Goal: Task Accomplishment & Management: Manage account settings

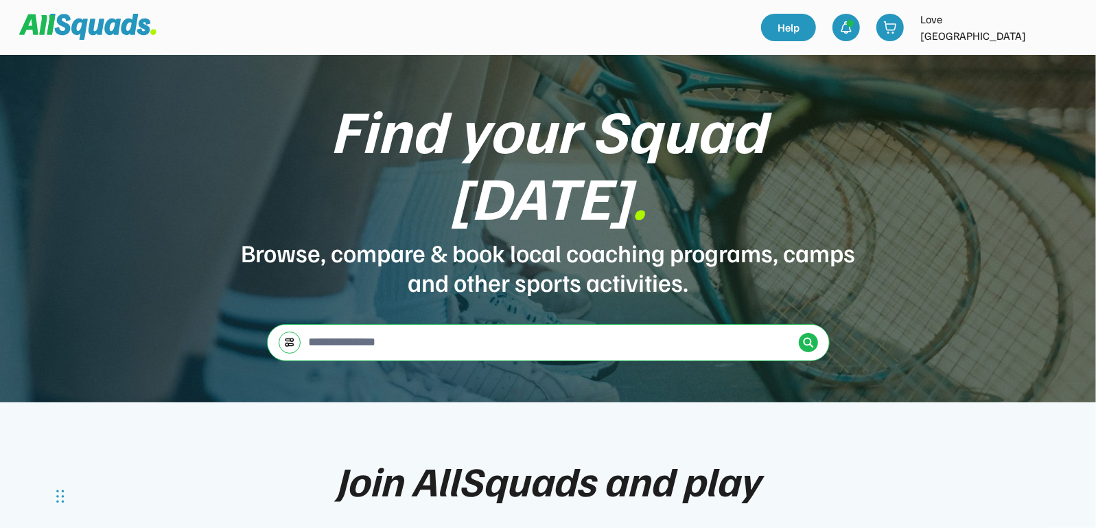
click at [1065, 21] on img at bounding box center [1065, 27] width 27 height 27
click at [1041, 62] on link "Profile" at bounding box center [1047, 60] width 81 height 27
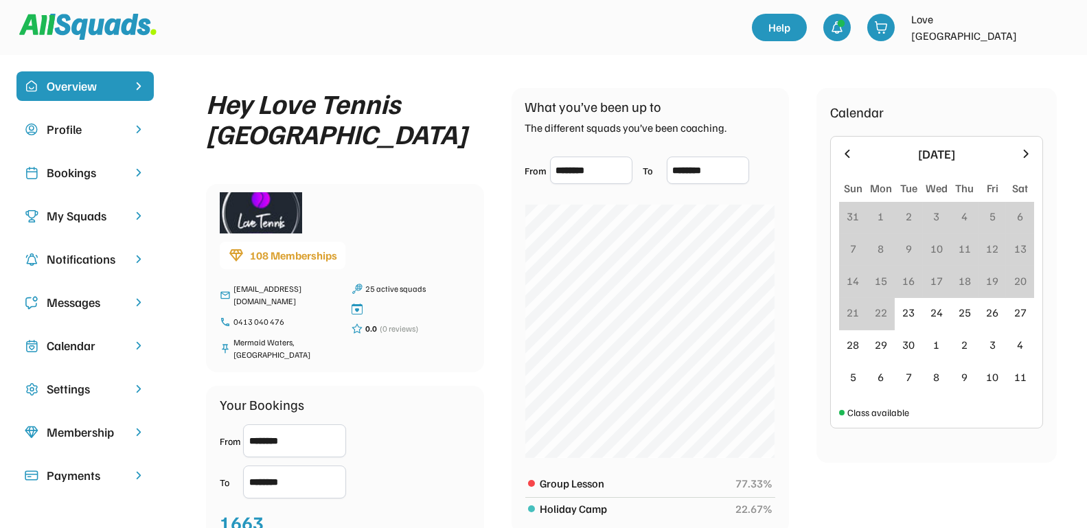
click at [65, 176] on div "Bookings" at bounding box center [85, 172] width 77 height 19
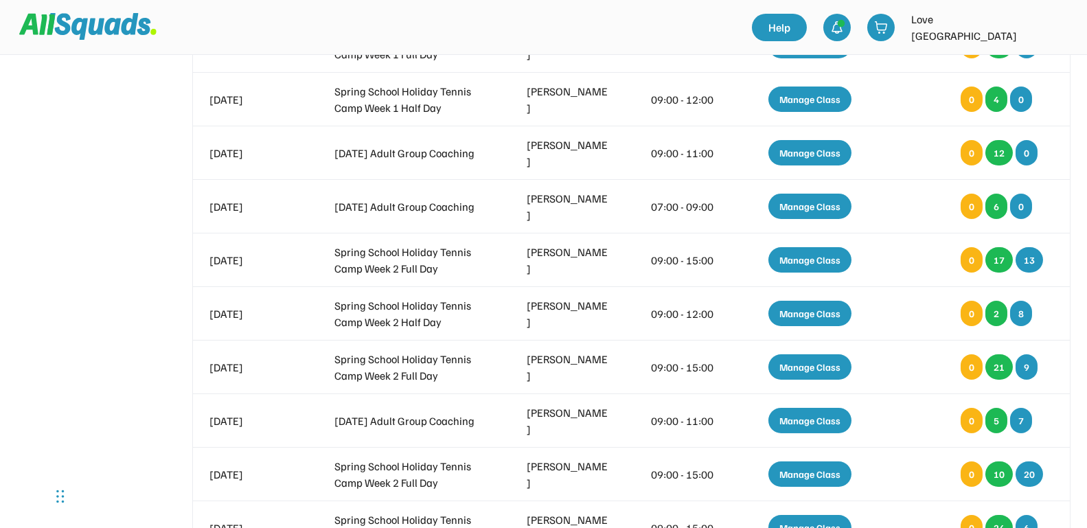
scroll to position [686, 0]
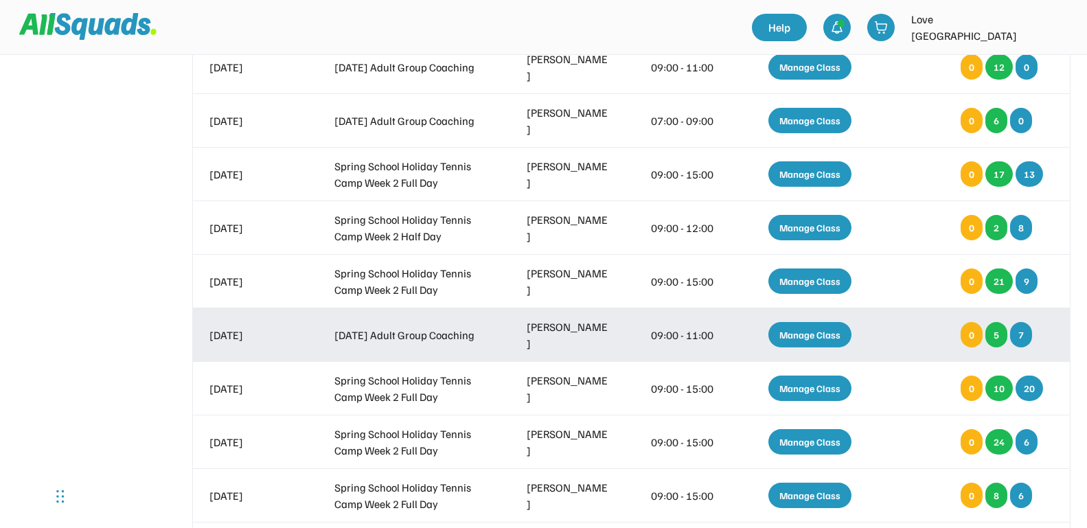
click at [814, 329] on div "Manage Class" at bounding box center [809, 334] width 83 height 25
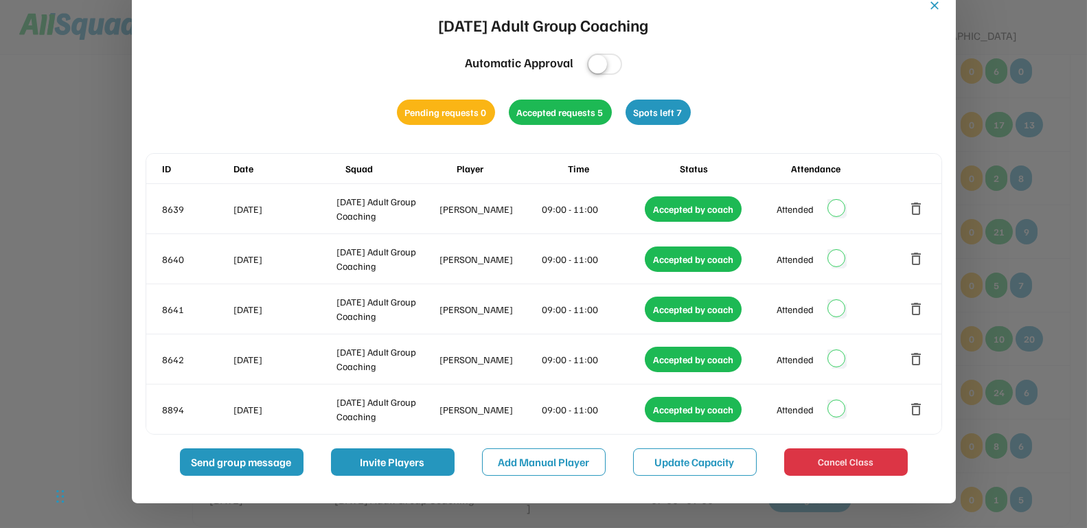
scroll to position [772, 0]
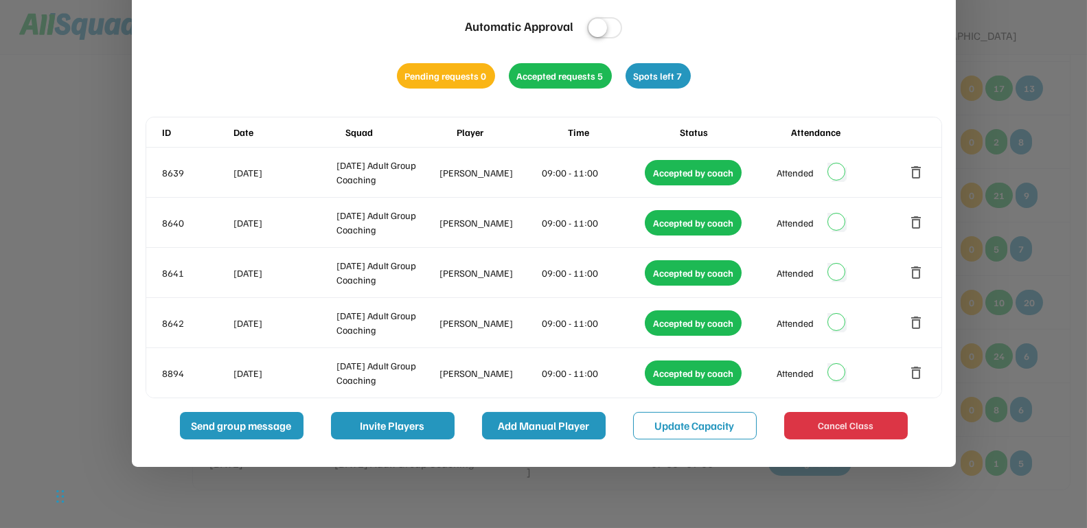
click at [579, 424] on button "Add Manual Player" at bounding box center [544, 425] width 124 height 27
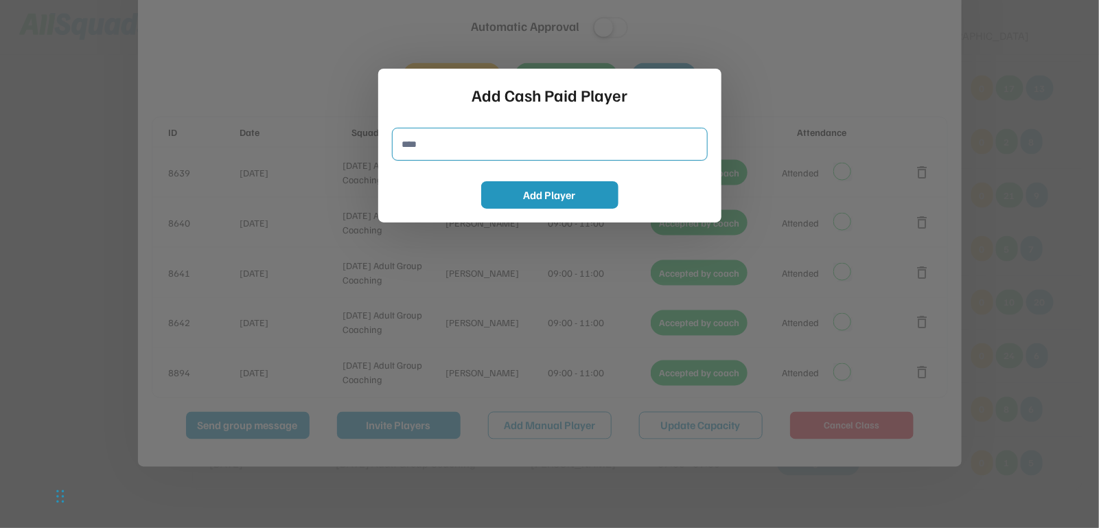
click at [498, 146] on input "input" at bounding box center [550, 144] width 316 height 33
type input "**********"
click at [520, 197] on button "Add Player" at bounding box center [549, 194] width 137 height 27
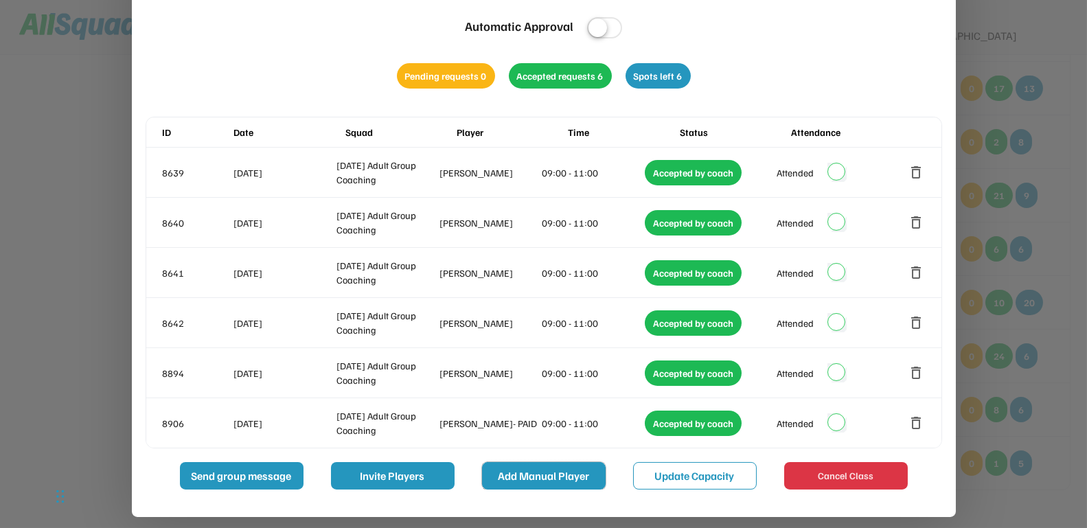
click at [529, 473] on button "Add Manual Player" at bounding box center [544, 475] width 124 height 27
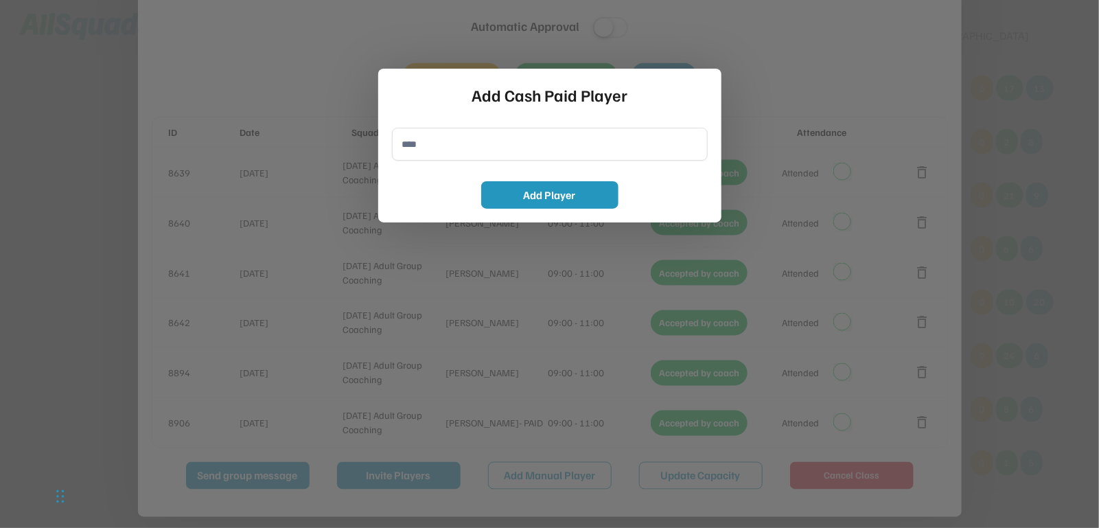
click at [457, 150] on input "input" at bounding box center [550, 144] width 316 height 33
type input "*"
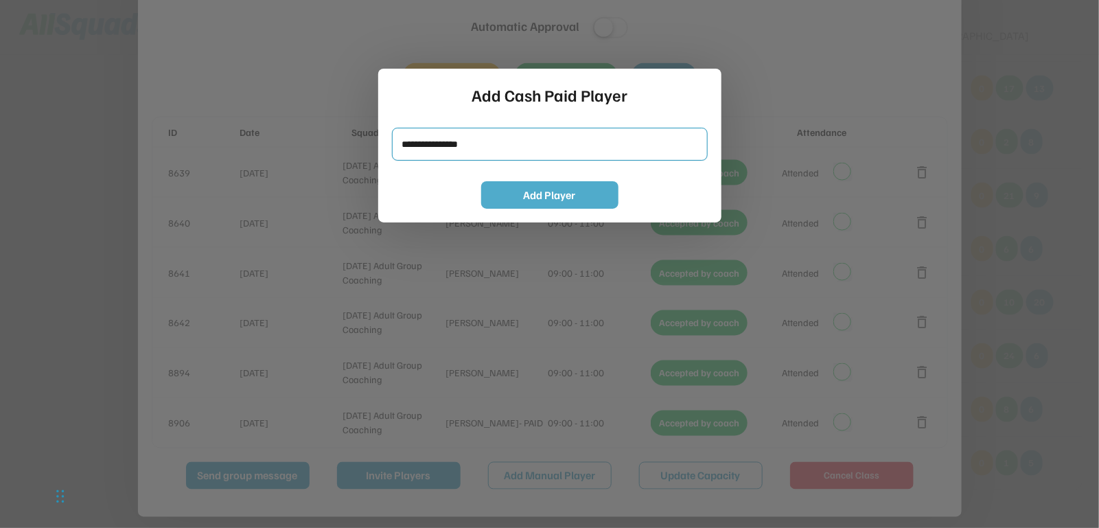
type input "**********"
click at [496, 194] on button "Add Player" at bounding box center [549, 194] width 137 height 27
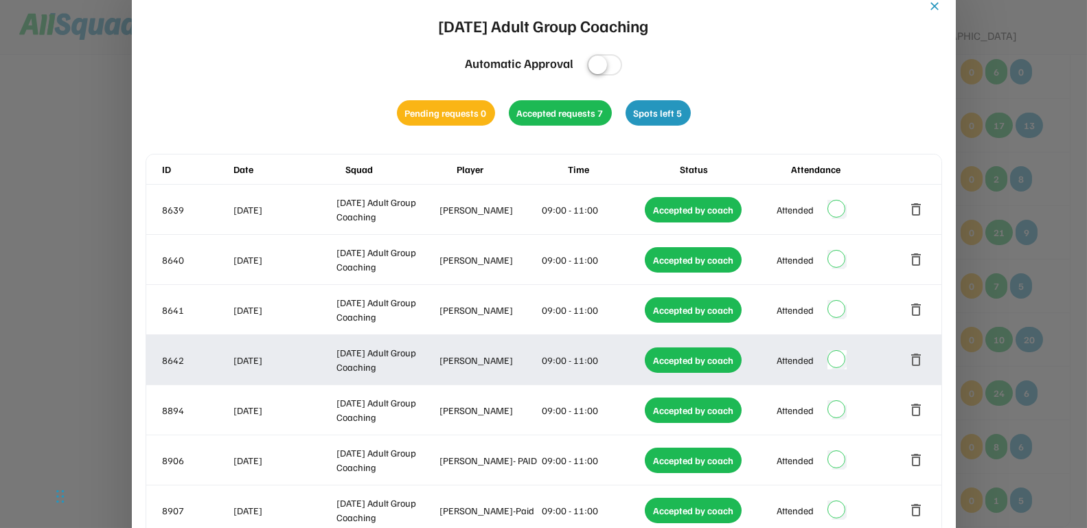
scroll to position [686, 0]
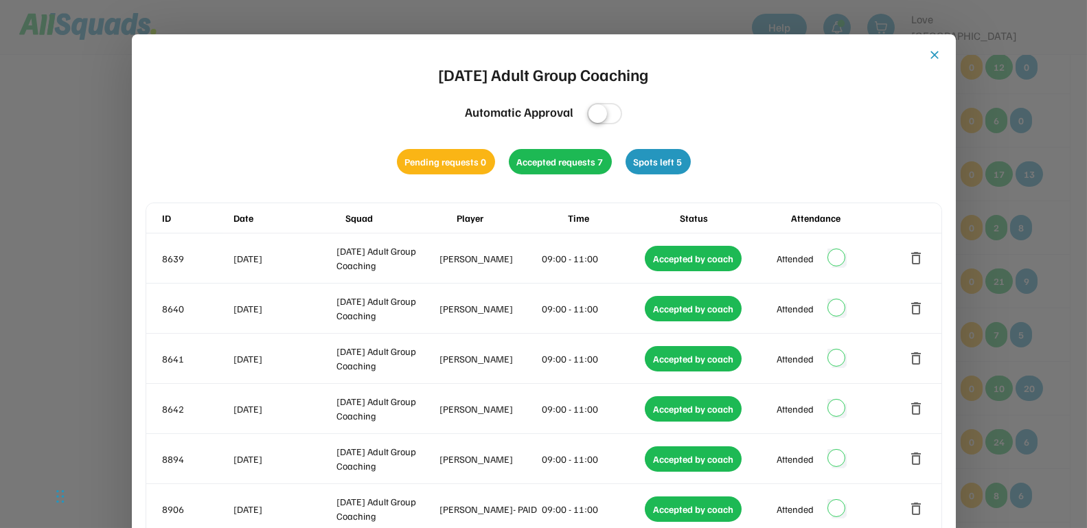
click at [933, 55] on button "close" at bounding box center [935, 55] width 14 height 14
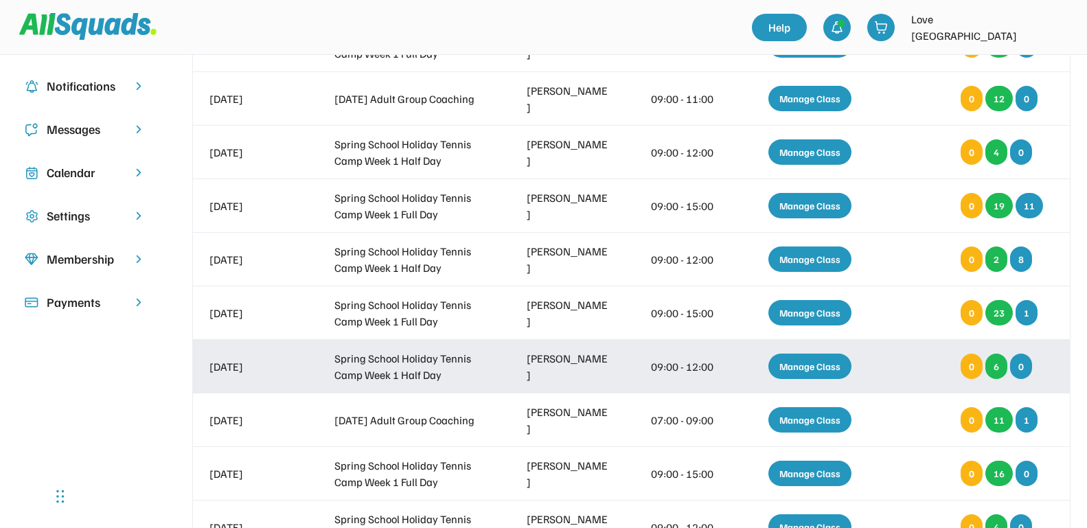
scroll to position [172, 0]
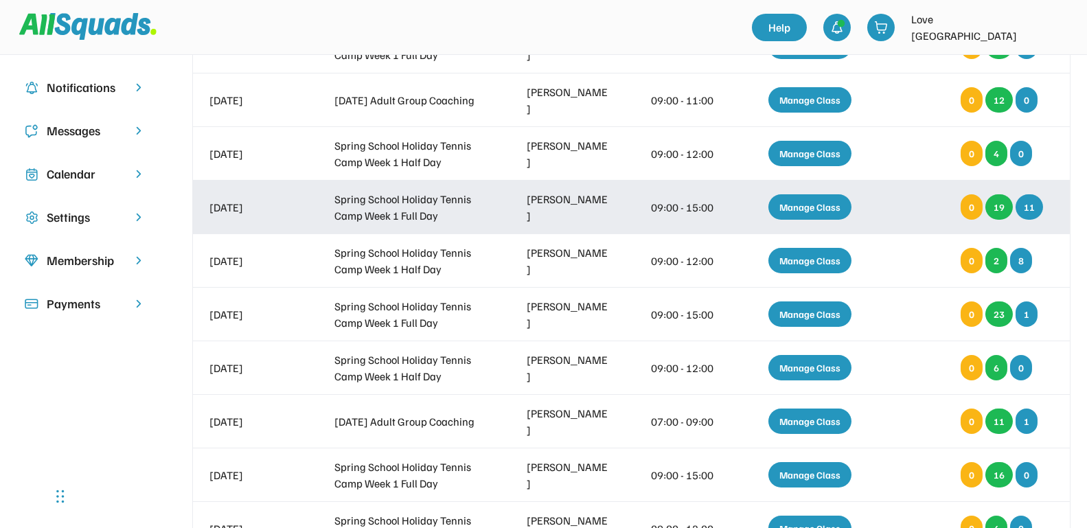
click at [818, 205] on div "Manage Class" at bounding box center [809, 206] width 83 height 25
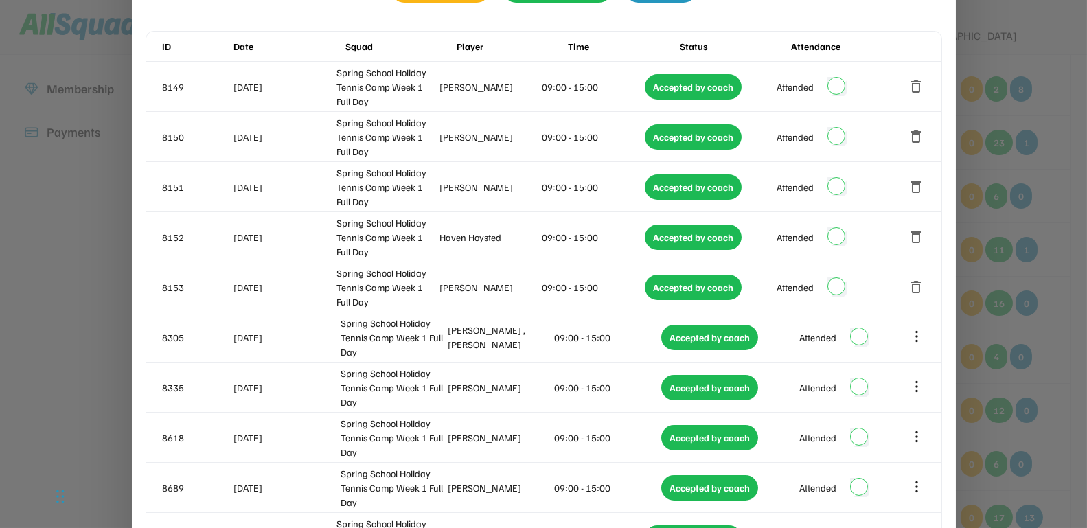
scroll to position [0, 0]
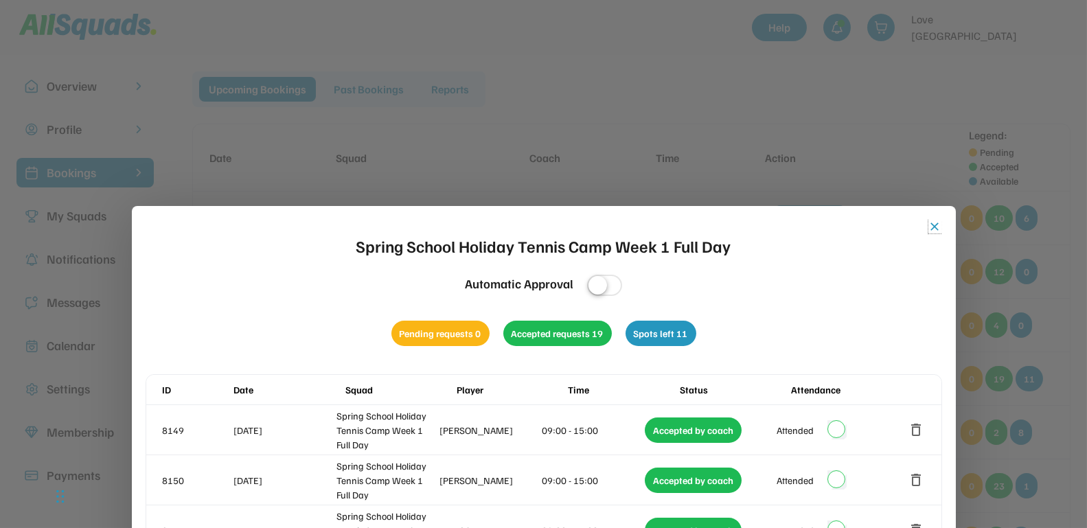
click at [936, 223] on button "close" at bounding box center [935, 227] width 14 height 14
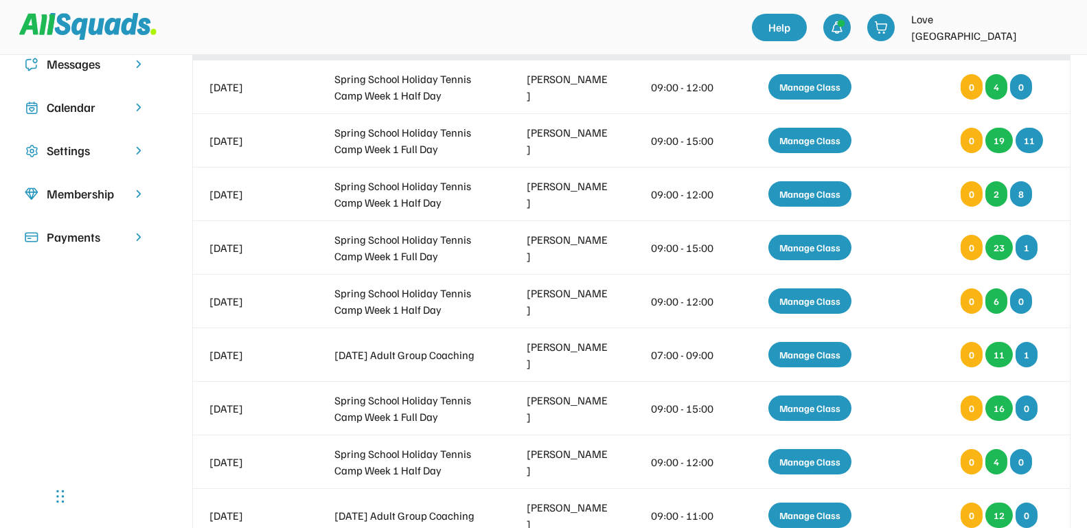
scroll to position [257, 0]
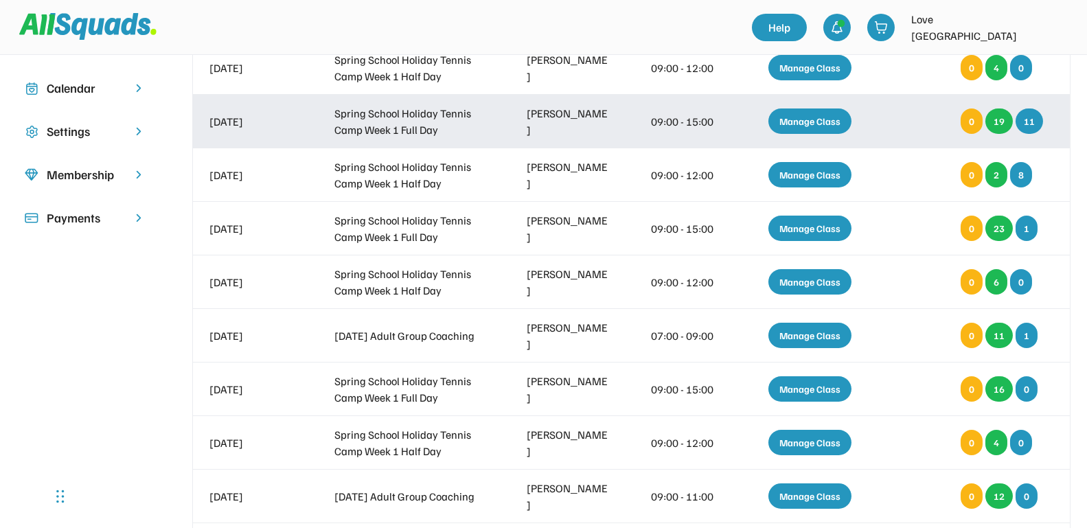
click at [801, 117] on div "Manage Class" at bounding box center [809, 120] width 83 height 25
